Goal: Navigation & Orientation: Find specific page/section

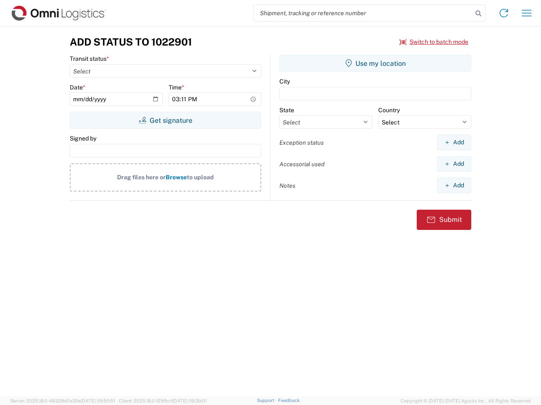
click at [363, 13] on input "search" at bounding box center [362, 13] width 219 height 16
click at [478, 14] on icon at bounding box center [478, 14] width 12 height 12
click at [503, 13] on icon at bounding box center [504, 13] width 14 height 14
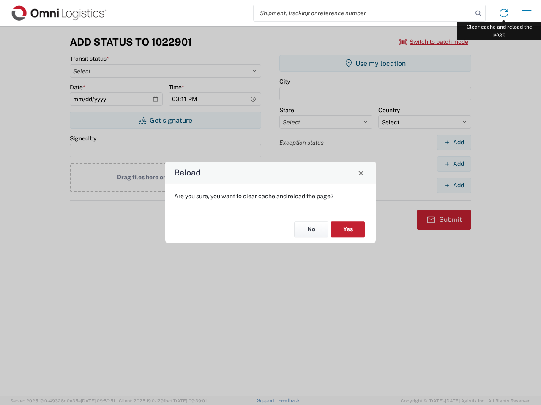
click at [526, 13] on div "Reload Are you sure, you want to clear cache and reload the page? No Yes" at bounding box center [270, 202] width 541 height 405
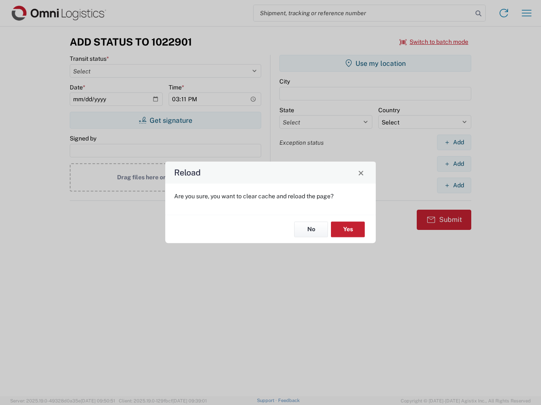
click at [434, 42] on div "Reload Are you sure, you want to clear cache and reload the page? No Yes" at bounding box center [270, 202] width 541 height 405
click at [165, 120] on div "Reload Are you sure, you want to clear cache and reload the page? No Yes" at bounding box center [270, 202] width 541 height 405
click at [375, 63] on div "Reload Are you sure, you want to clear cache and reload the page? No Yes" at bounding box center [270, 202] width 541 height 405
click at [454, 142] on div "Reload Are you sure, you want to clear cache and reload the page? No Yes" at bounding box center [270, 202] width 541 height 405
click at [454, 164] on div "Reload Are you sure, you want to clear cache and reload the page? No Yes" at bounding box center [270, 202] width 541 height 405
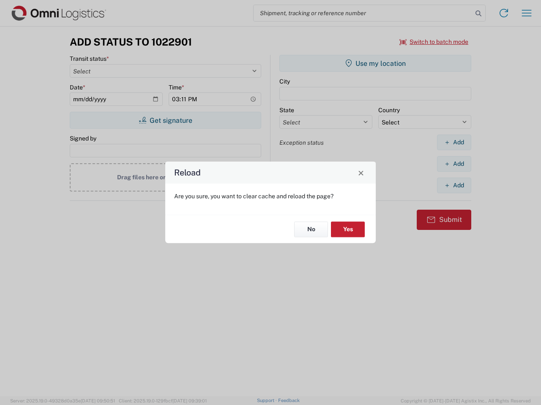
click at [454, 185] on div "Reload Are you sure, you want to clear cache and reload the page? No Yes" at bounding box center [270, 202] width 541 height 405
